Goal: Transaction & Acquisition: Book appointment/travel/reservation

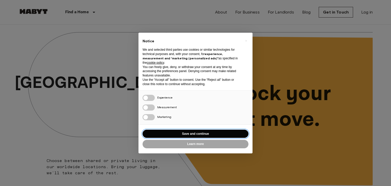
click at [197, 131] on button "Save and continue" at bounding box center [196, 134] width 106 height 8
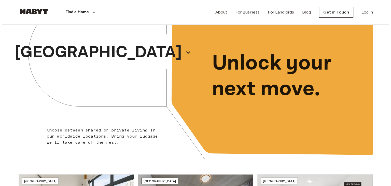
scroll to position [30, 0]
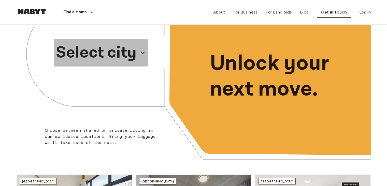
click at [122, 48] on p "Select city" at bounding box center [96, 52] width 81 height 24
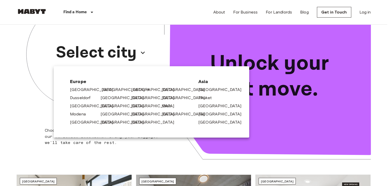
click at [105, 90] on link "[GEOGRAPHIC_DATA]" at bounding box center [126, 90] width 48 height 6
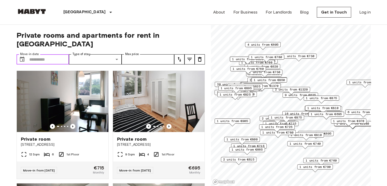
click at [33, 54] on input "Move-in date" at bounding box center [49, 59] width 40 height 10
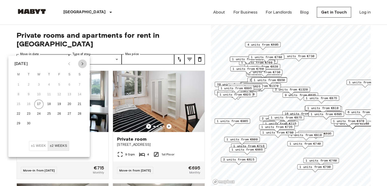
click at [81, 65] on icon "Next month" at bounding box center [82, 64] width 6 height 6
click at [36, 85] on button "1" at bounding box center [38, 84] width 9 height 9
type input "**********"
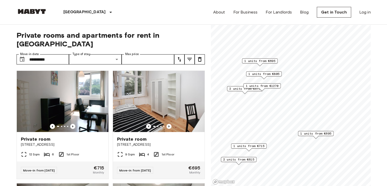
click at [77, 31] on span "Private rooms and apartments for rent in [GEOGRAPHIC_DATA]" at bounding box center [111, 39] width 188 height 17
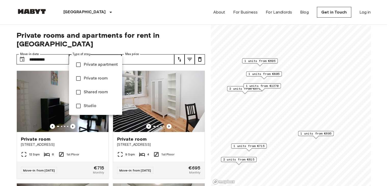
drag, startPoint x: 178, startPoint y: 34, endPoint x: 123, endPoint y: 33, distance: 54.7
click at [123, 33] on div at bounding box center [195, 93] width 391 height 186
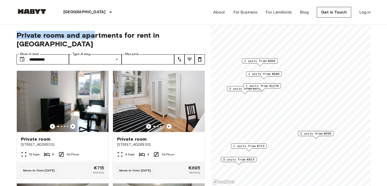
drag, startPoint x: 19, startPoint y: 38, endPoint x: 93, endPoint y: 31, distance: 74.7
click at [93, 31] on span "Private rooms and apartments for rent in [GEOGRAPHIC_DATA]" at bounding box center [111, 39] width 188 height 17
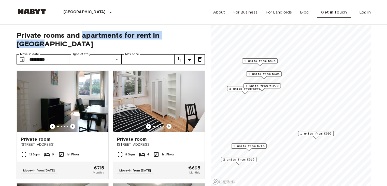
drag, startPoint x: 93, startPoint y: 31, endPoint x: 170, endPoint y: 31, distance: 77.1
click at [170, 31] on span "Private rooms and apartments for rent in [GEOGRAPHIC_DATA]" at bounding box center [111, 39] width 188 height 17
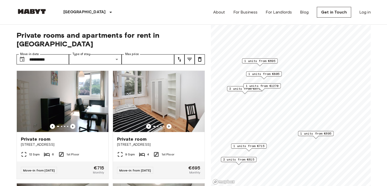
click at [96, 45] on div "**********" at bounding box center [111, 105] width 188 height 161
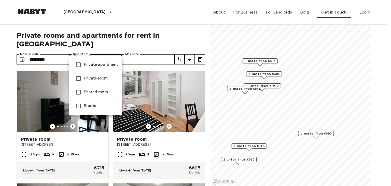
click at [100, 91] on span "Shared room" at bounding box center [101, 92] width 34 height 6
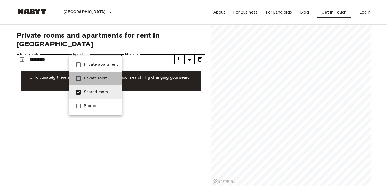
click at [100, 79] on span "Private room" at bounding box center [101, 78] width 34 height 6
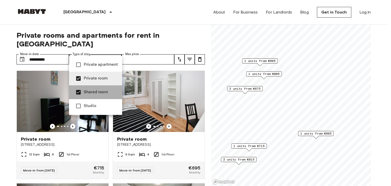
click at [102, 94] on span "Shared room" at bounding box center [101, 92] width 34 height 6
type input "**********"
click at [2, 92] on div at bounding box center [195, 93] width 391 height 186
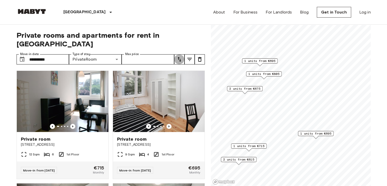
click at [179, 56] on icon "tune" at bounding box center [179, 59] width 6 height 6
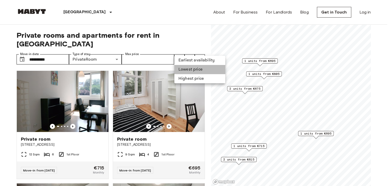
click at [197, 71] on li "Lowest price" at bounding box center [199, 69] width 51 height 9
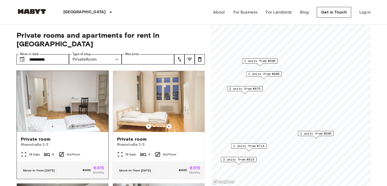
click at [73, 124] on icon "Previous image" at bounding box center [72, 126] width 5 height 5
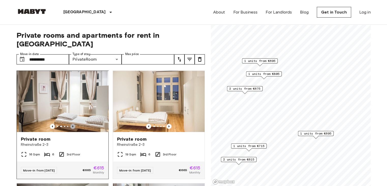
click at [73, 124] on icon "Previous image" at bounding box center [72, 126] width 5 height 5
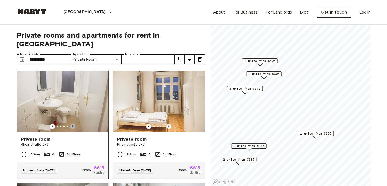
click at [73, 124] on icon "Previous image" at bounding box center [72, 126] width 5 height 5
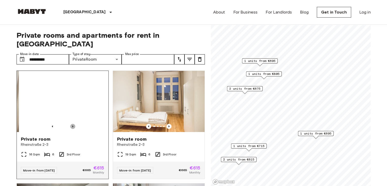
click at [73, 124] on icon "Previous image" at bounding box center [72, 126] width 5 height 5
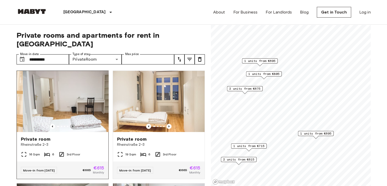
click at [73, 124] on icon "Previous image" at bounding box center [72, 126] width 5 height 5
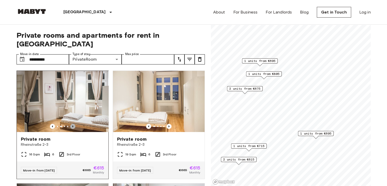
click at [73, 124] on icon "Previous image" at bounding box center [72, 126] width 5 height 5
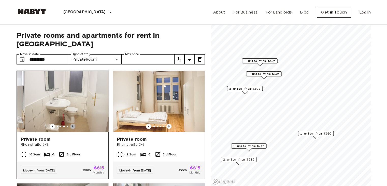
click at [73, 124] on icon "Previous image" at bounding box center [72, 126] width 5 height 5
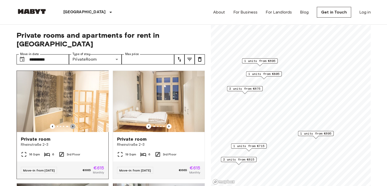
click at [73, 124] on icon "Previous image" at bounding box center [72, 126] width 5 height 5
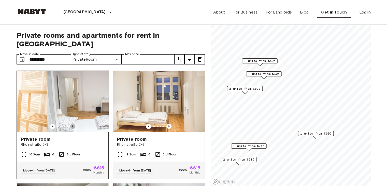
click at [73, 124] on icon "Previous image" at bounding box center [72, 126] width 5 height 5
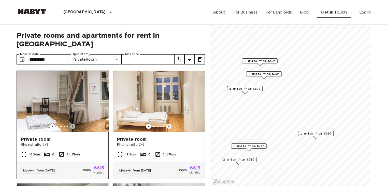
click at [73, 124] on icon "Previous image" at bounding box center [72, 126] width 5 height 5
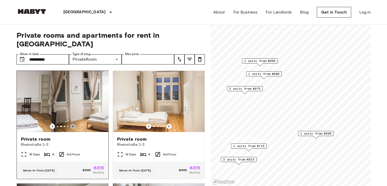
click at [73, 124] on icon "Previous image" at bounding box center [72, 126] width 5 height 5
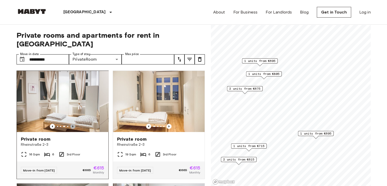
click at [73, 124] on icon "Previous image" at bounding box center [72, 126] width 5 height 5
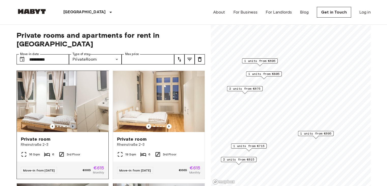
click at [73, 124] on icon "Previous image" at bounding box center [72, 126] width 5 height 5
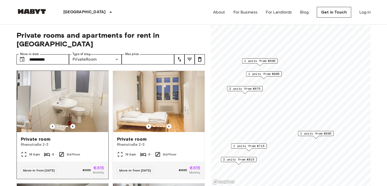
click at [73, 124] on icon "Previous image" at bounding box center [72, 126] width 5 height 5
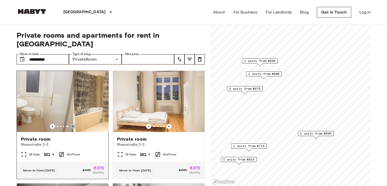
click at [73, 124] on icon "Previous image" at bounding box center [72, 126] width 5 height 5
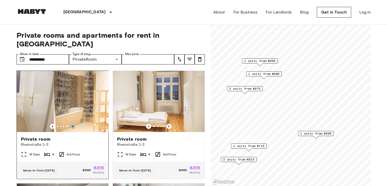
click at [73, 124] on icon "Previous image" at bounding box center [72, 126] width 5 height 5
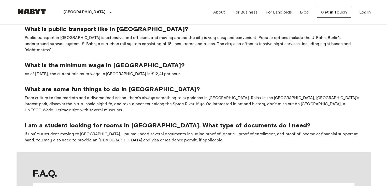
scroll to position [338, 0]
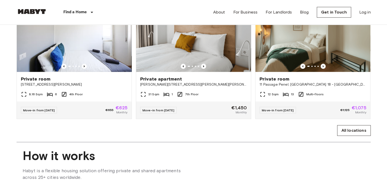
scroll to position [30, 0]
